Goal: Task Accomplishment & Management: Manage account settings

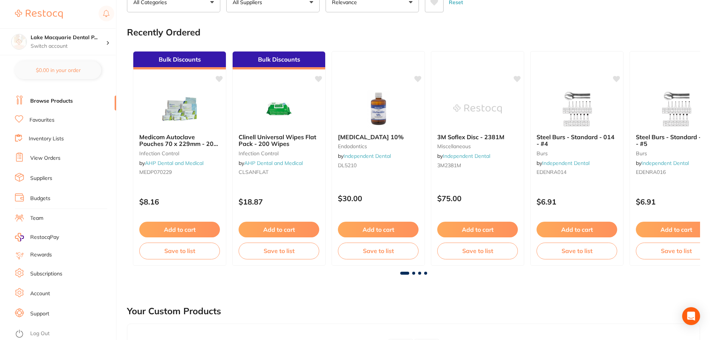
scroll to position [149, 0]
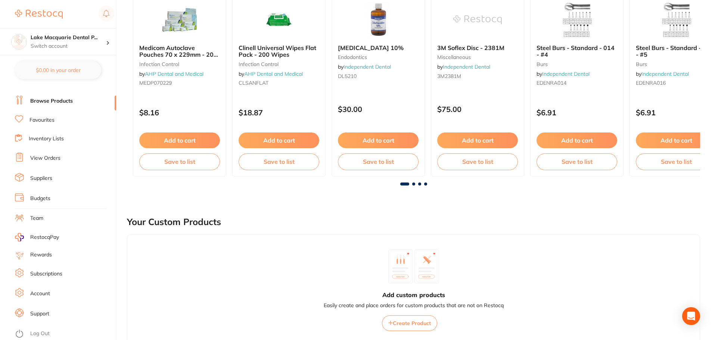
click at [49, 154] on li "View Orders" at bounding box center [65, 158] width 101 height 11
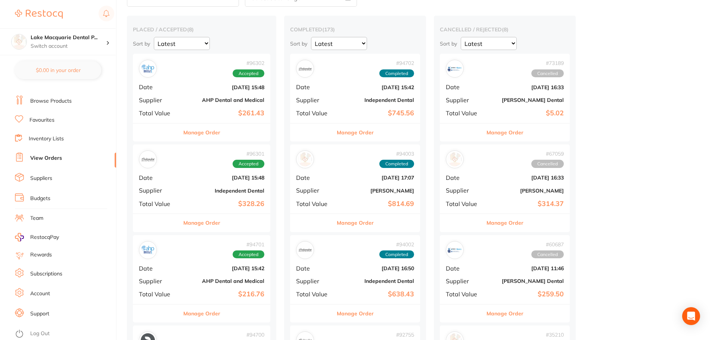
scroll to position [75, 0]
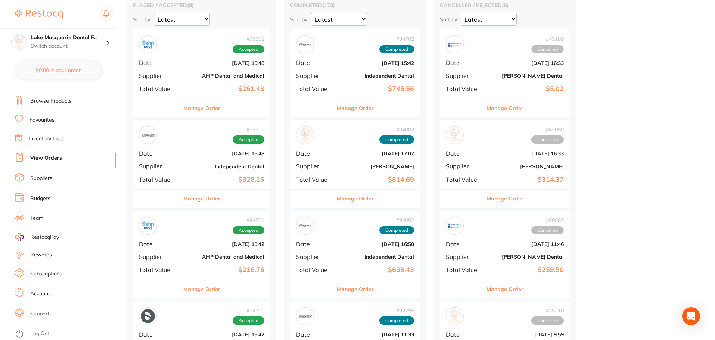
click at [205, 199] on button "Manage Order" at bounding box center [201, 199] width 37 height 18
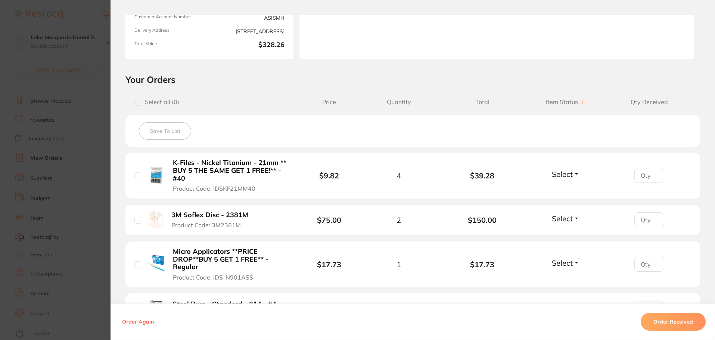
scroll to position [112, 0]
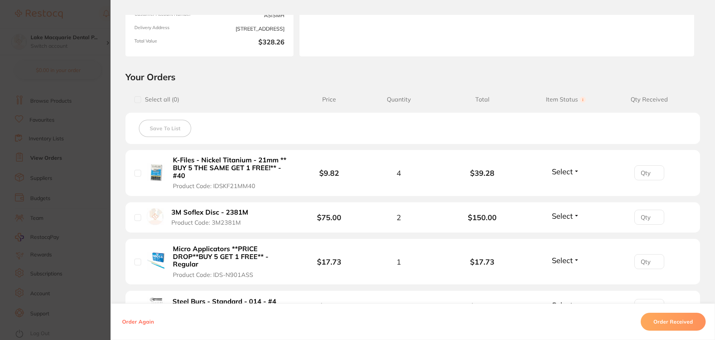
click at [572, 168] on button "Select" at bounding box center [565, 171] width 32 height 9
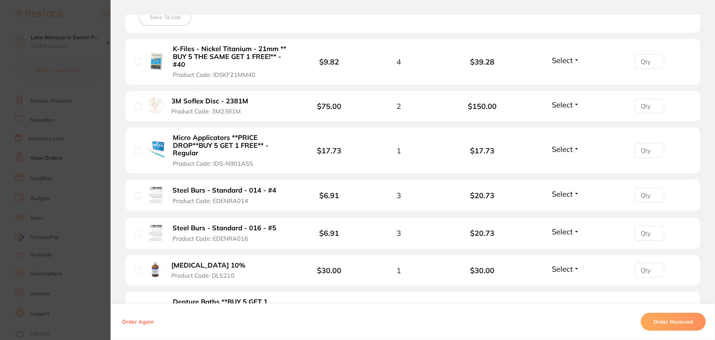
scroll to position [224, 0]
click at [575, 193] on button "Select" at bounding box center [565, 192] width 32 height 9
click at [565, 211] on span "Received" at bounding box center [565, 209] width 19 height 6
click at [573, 229] on button "Select" at bounding box center [565, 230] width 32 height 9
click at [567, 244] on span "Received" at bounding box center [565, 247] width 19 height 6
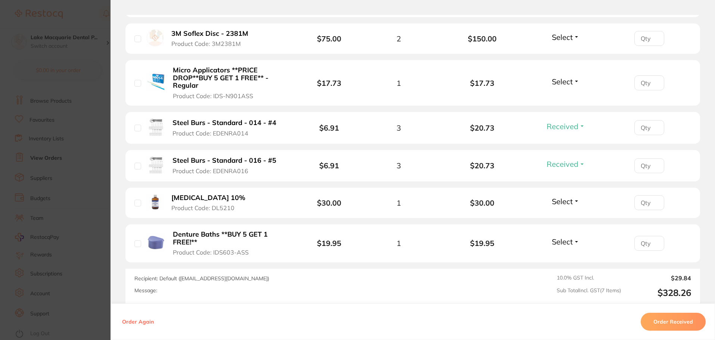
scroll to position [299, 0]
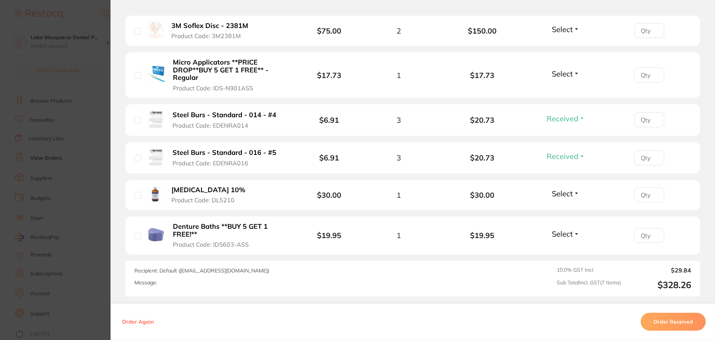
click at [576, 196] on button "Select" at bounding box center [565, 193] width 32 height 9
click at [574, 218] on span "Back Order" at bounding box center [565, 221] width 23 height 6
click at [573, 237] on button "Select" at bounding box center [565, 233] width 32 height 9
click at [569, 248] on span "Received" at bounding box center [565, 250] width 19 height 6
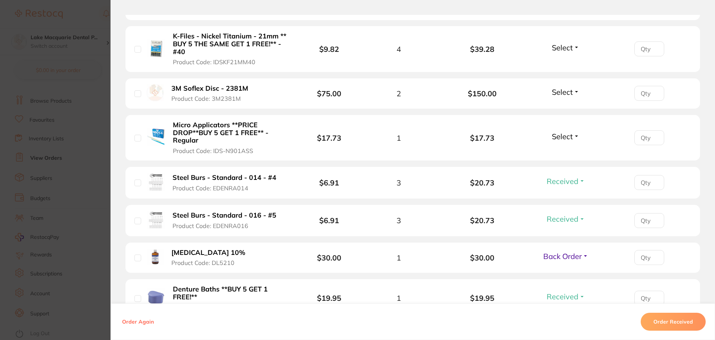
scroll to position [224, 0]
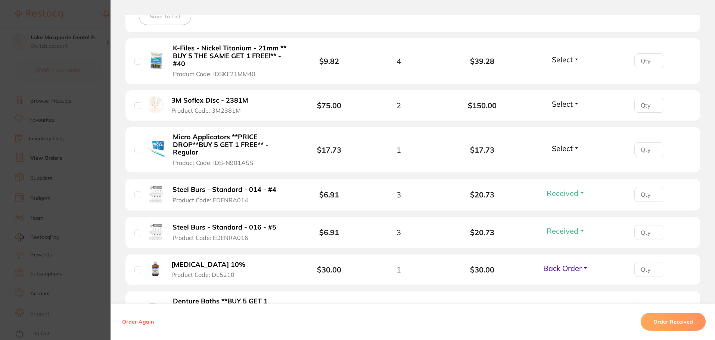
click at [574, 148] on button "Select" at bounding box center [565, 148] width 32 height 9
click at [566, 163] on span "Received" at bounding box center [565, 165] width 19 height 6
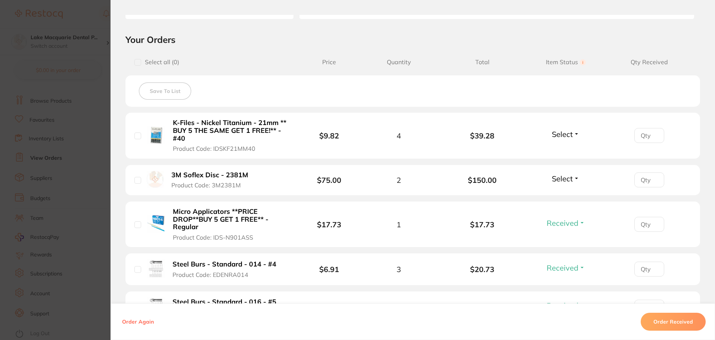
click at [574, 180] on button "Select" at bounding box center [565, 178] width 32 height 9
drag, startPoint x: 567, startPoint y: 193, endPoint x: 574, endPoint y: 161, distance: 32.6
click at [566, 172] on span "Received" at bounding box center [565, 172] width 19 height 0
click at [574, 134] on button "Select" at bounding box center [565, 133] width 32 height 9
click at [565, 149] on span "Received" at bounding box center [565, 150] width 19 height 6
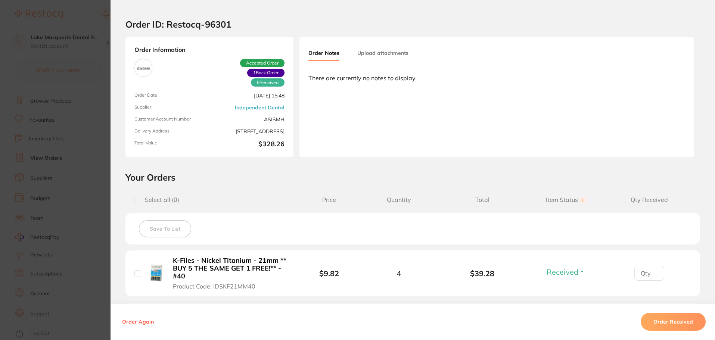
scroll to position [0, 0]
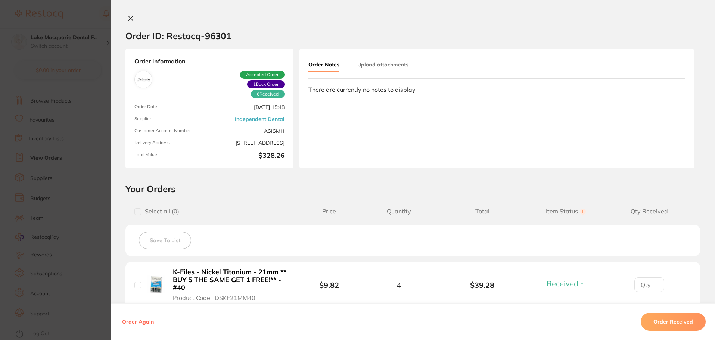
click at [131, 18] on icon at bounding box center [131, 18] width 6 height 6
